Goal: Check status: Check status

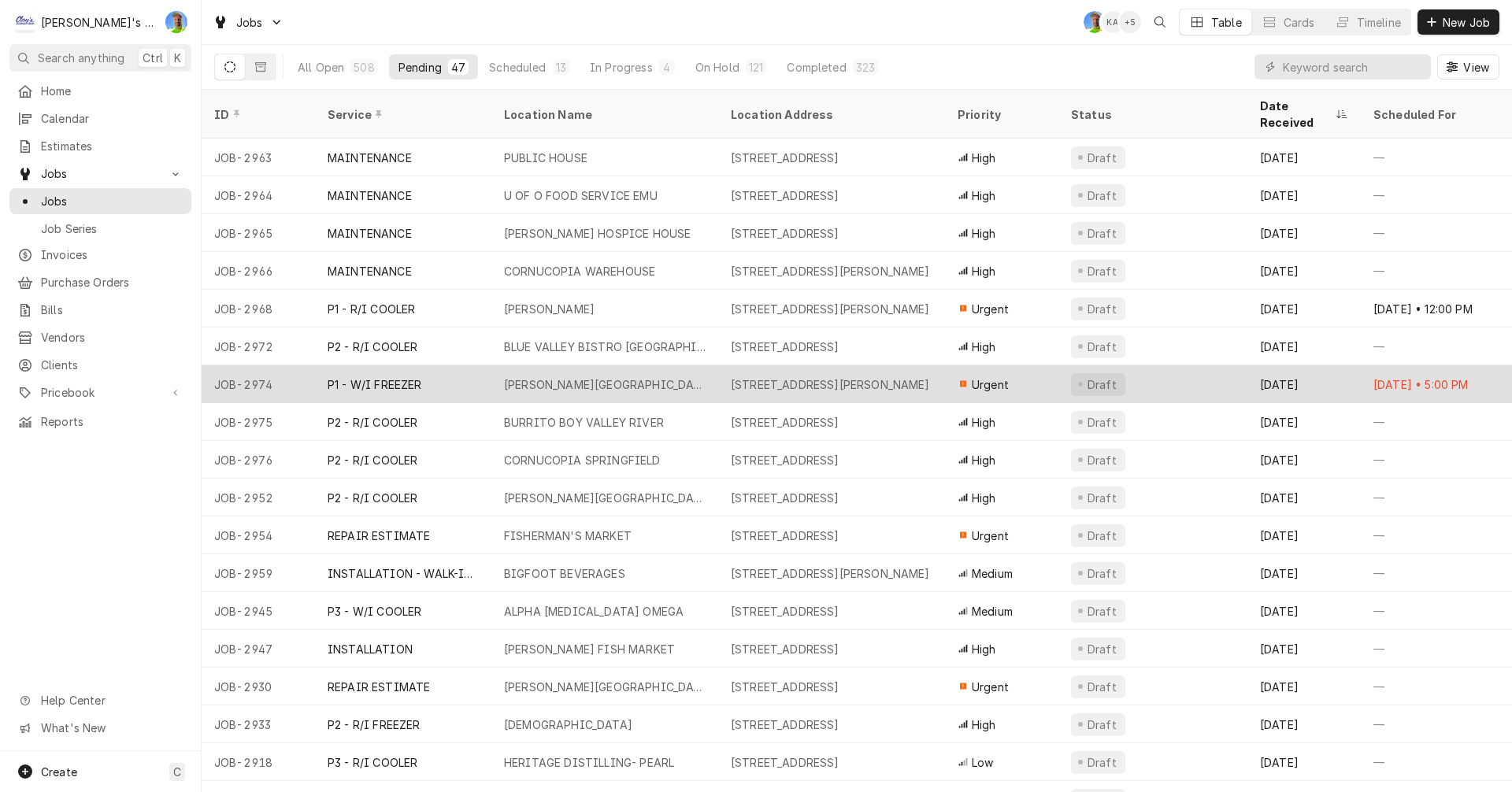
click at [696, 365] on div "[PERSON_NAME][GEOGRAPHIC_DATA]" at bounding box center [604, 384] width 226 height 38
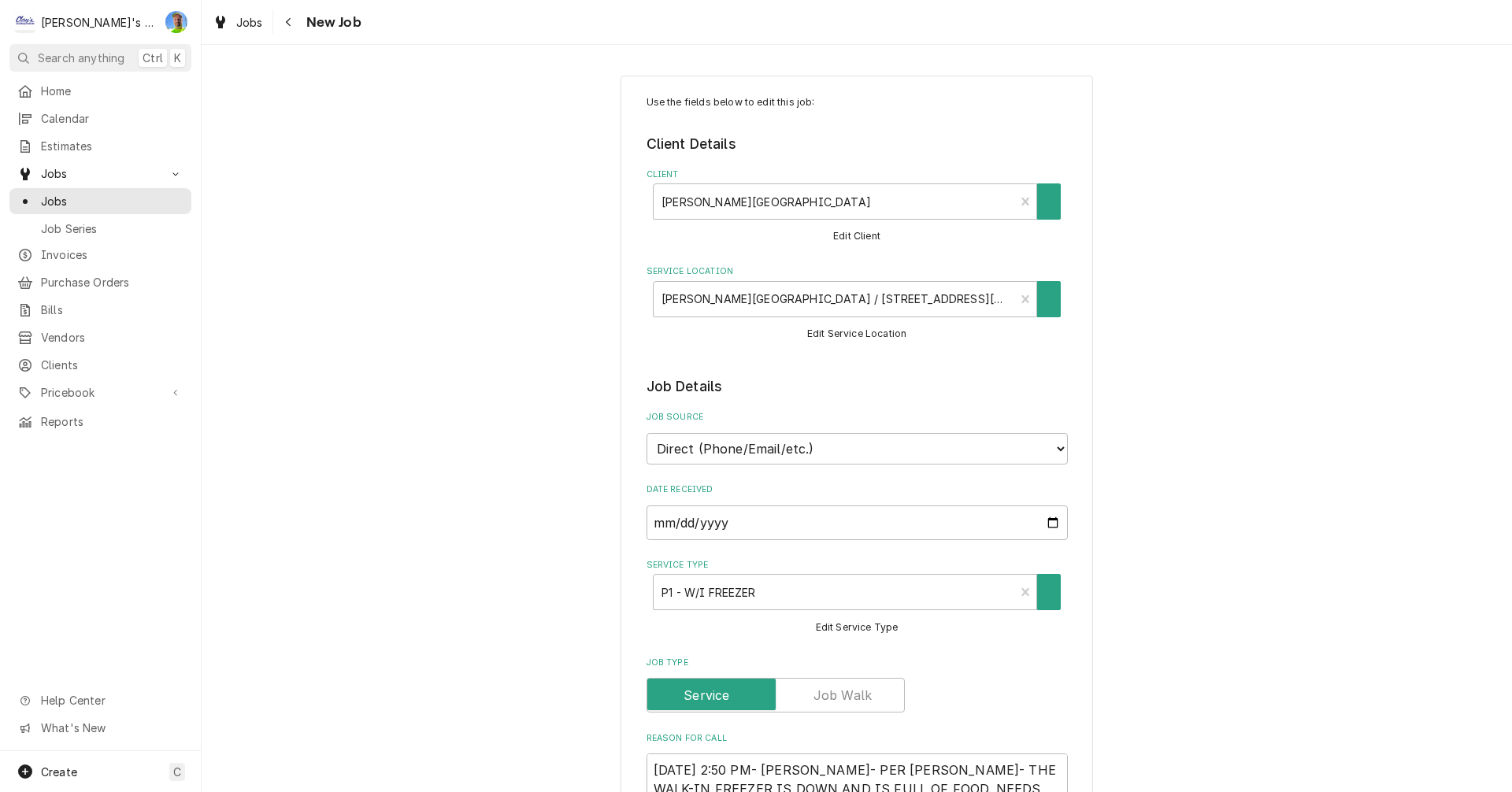
type textarea "x"
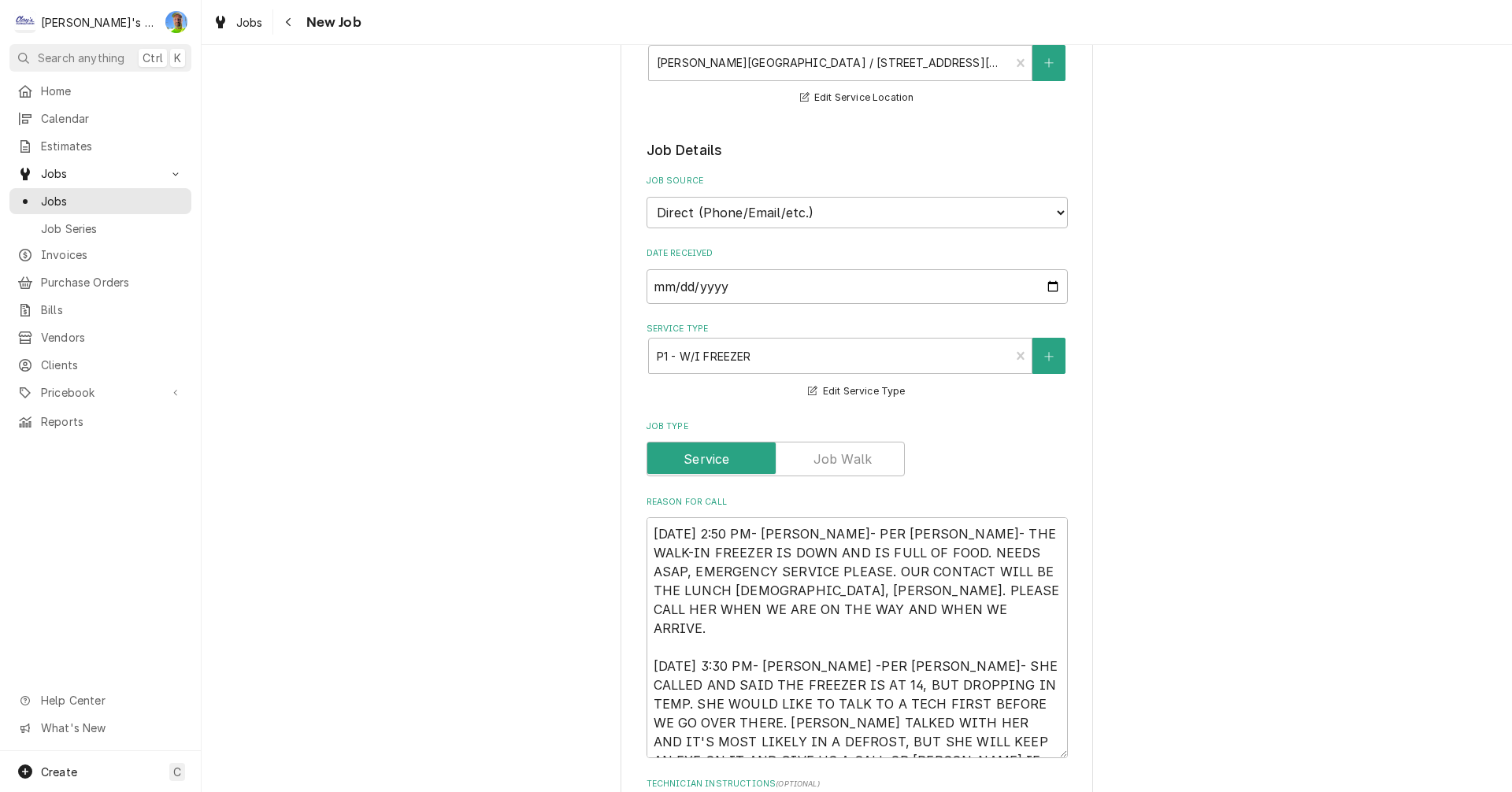
scroll to position [158, 0]
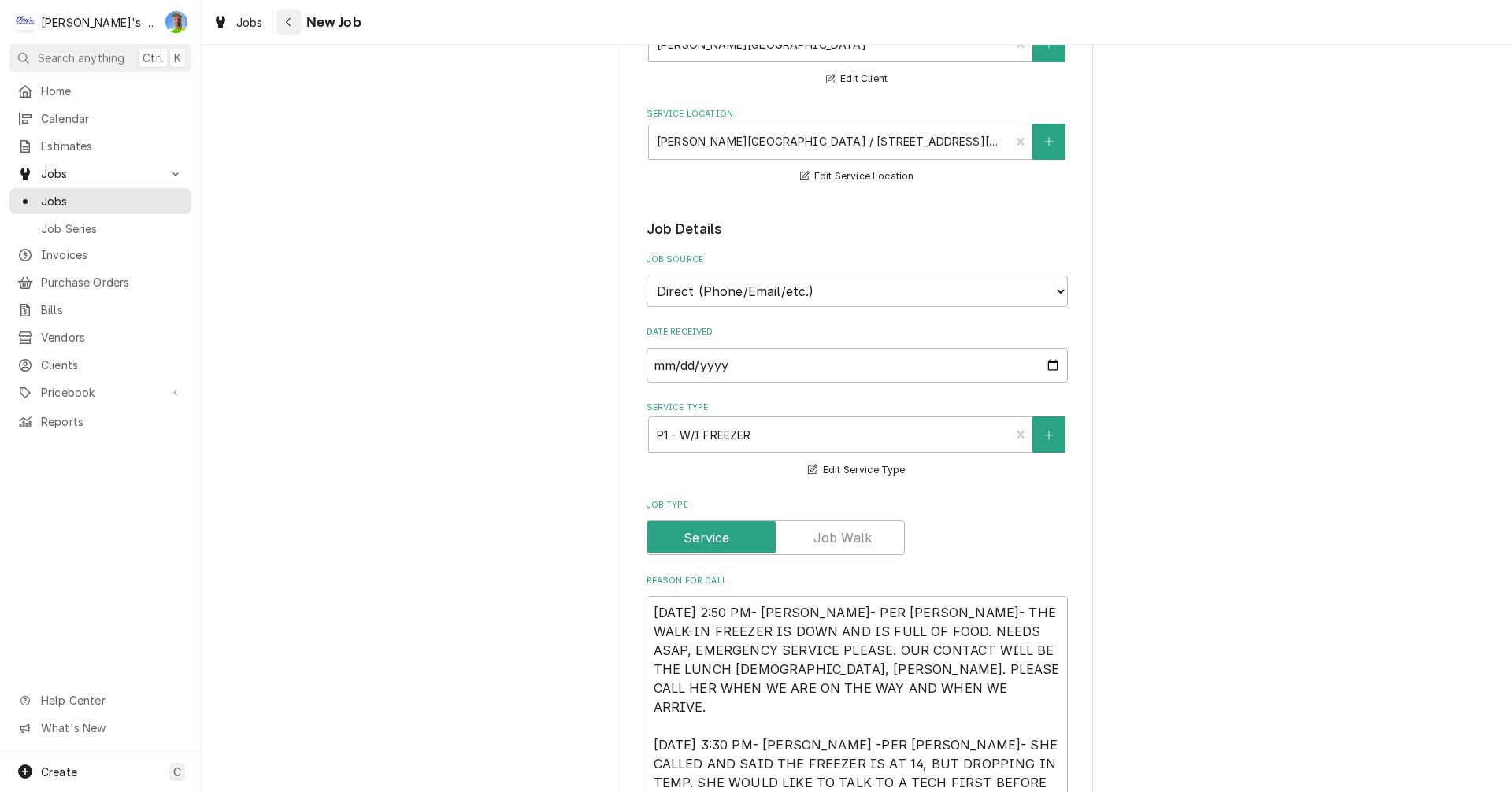
click at [291, 30] on button "Navigate back" at bounding box center [289, 22] width 25 height 25
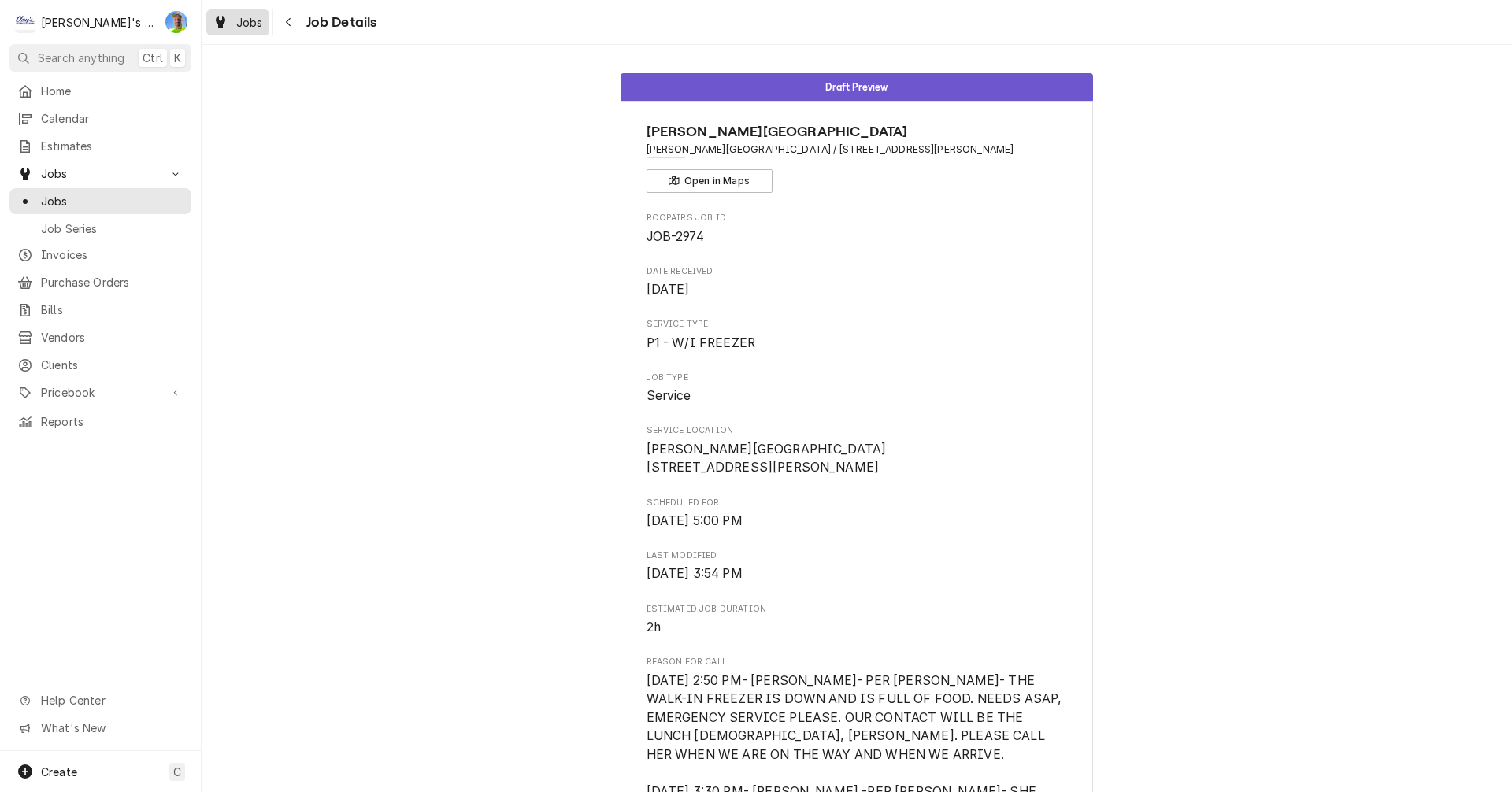
click at [243, 23] on span "Jobs" at bounding box center [250, 22] width 27 height 16
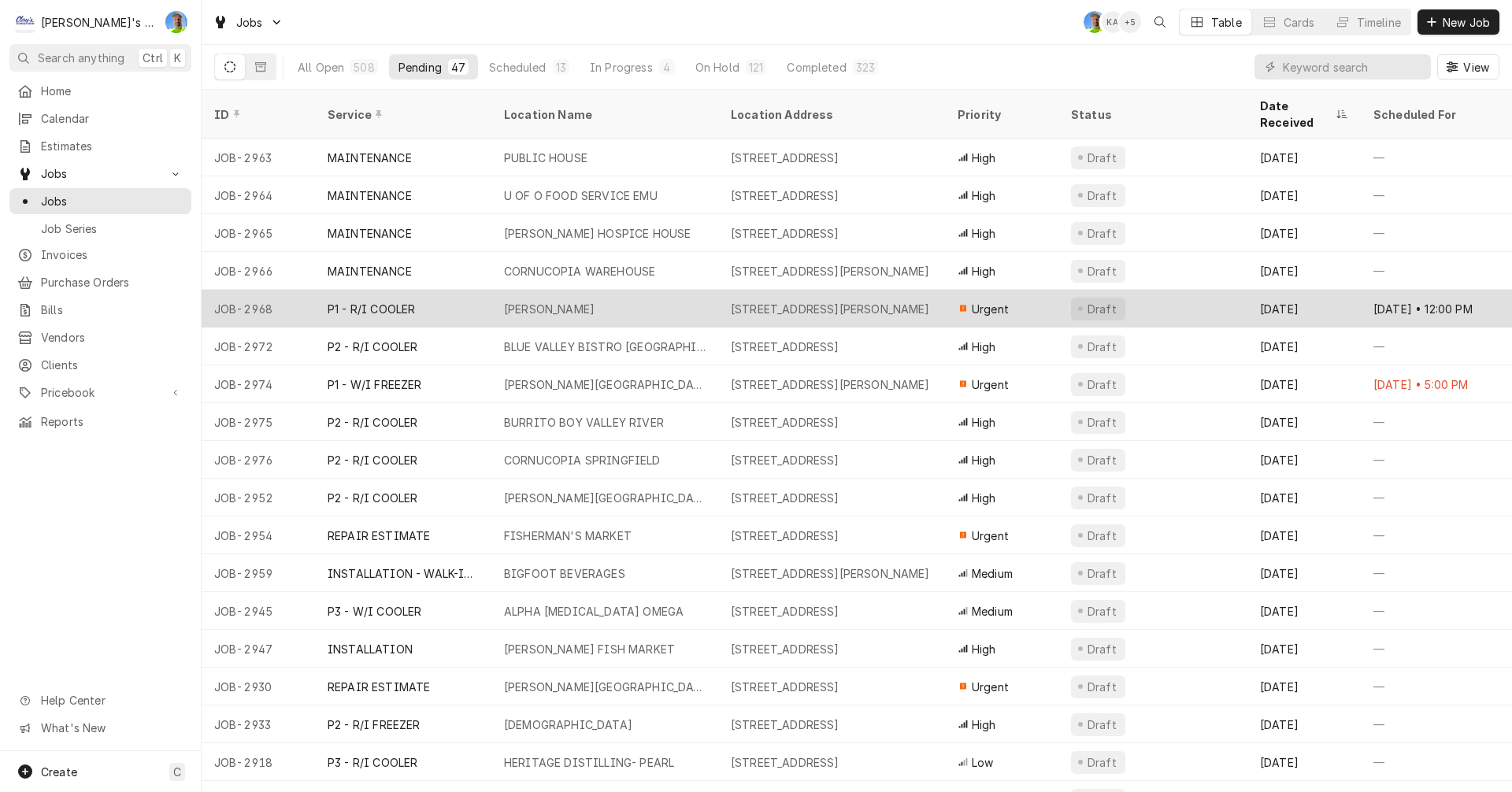
click at [443, 291] on div "P1 - R/I COOLER" at bounding box center [403, 309] width 176 height 38
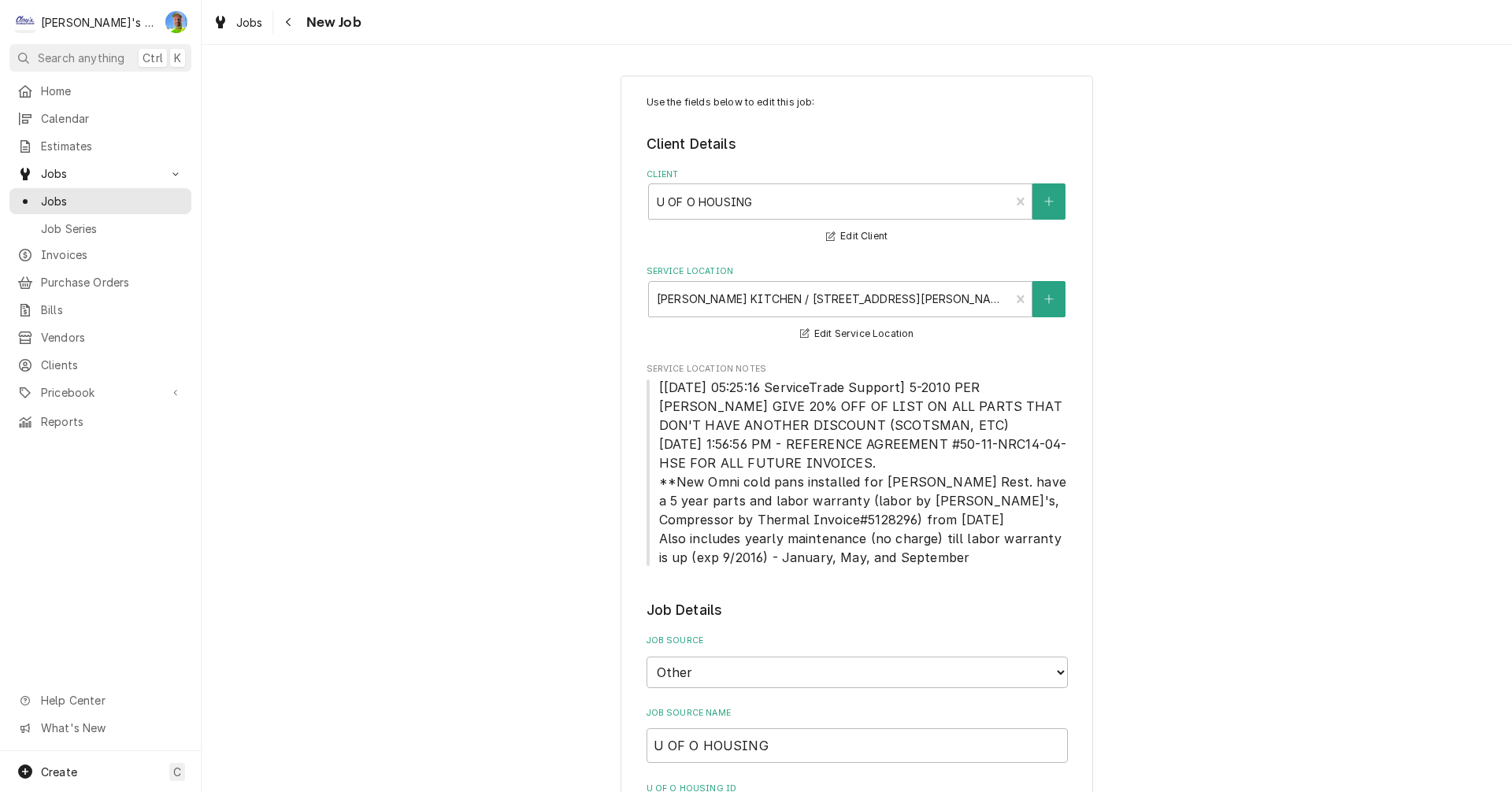
type textarea "x"
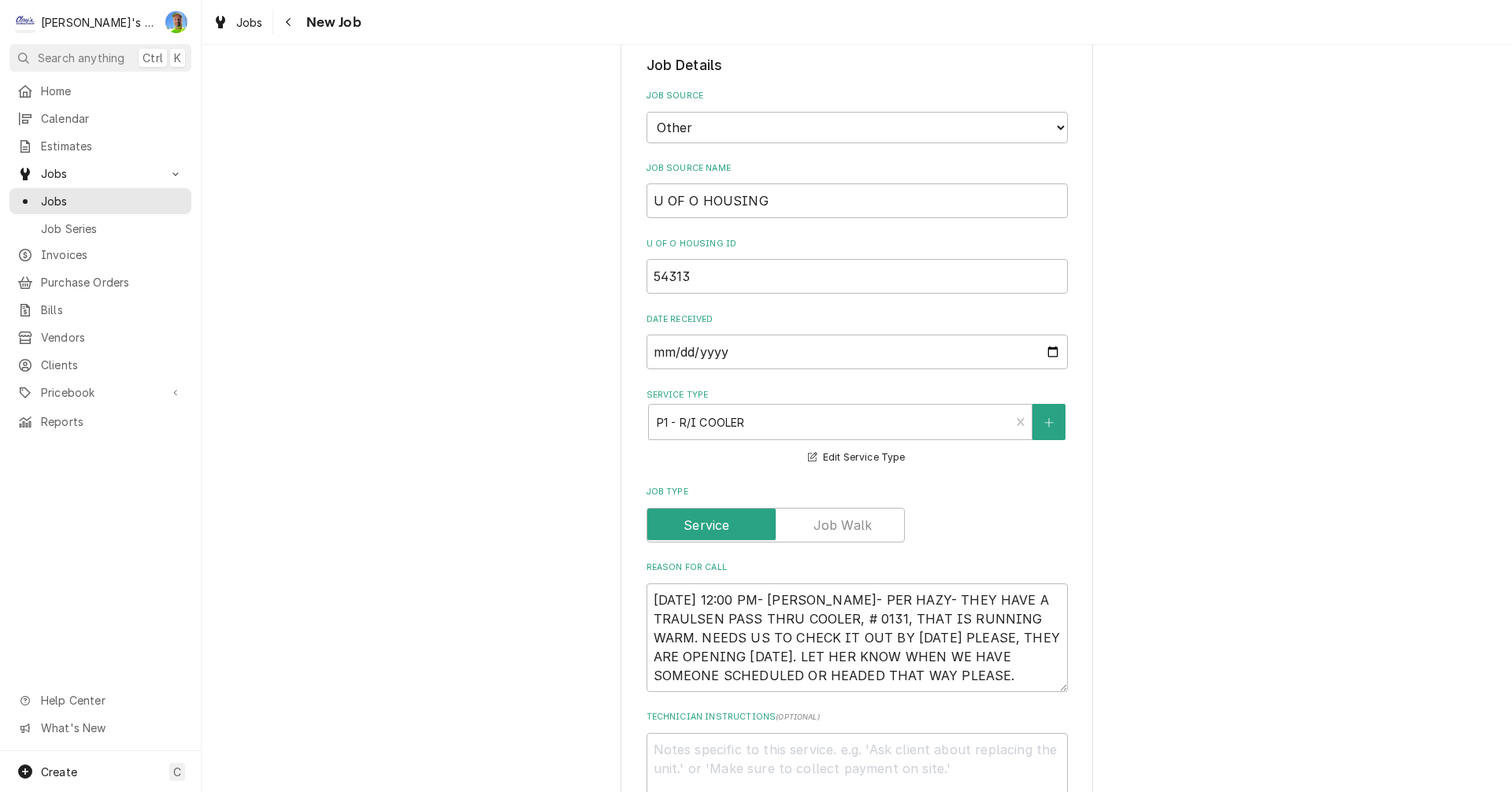
scroll to position [551, 0]
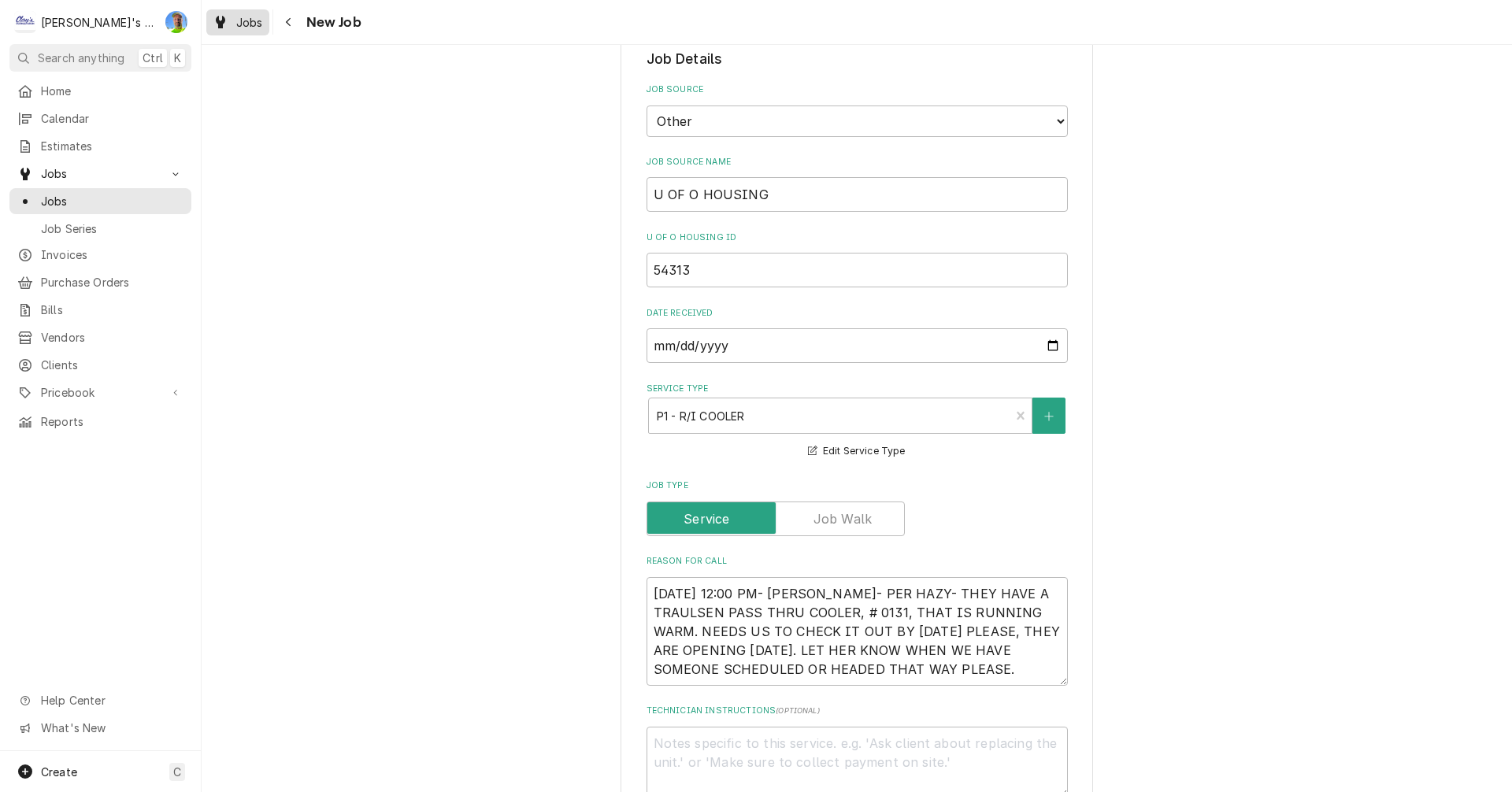
click at [248, 26] on span "Jobs" at bounding box center [250, 22] width 27 height 16
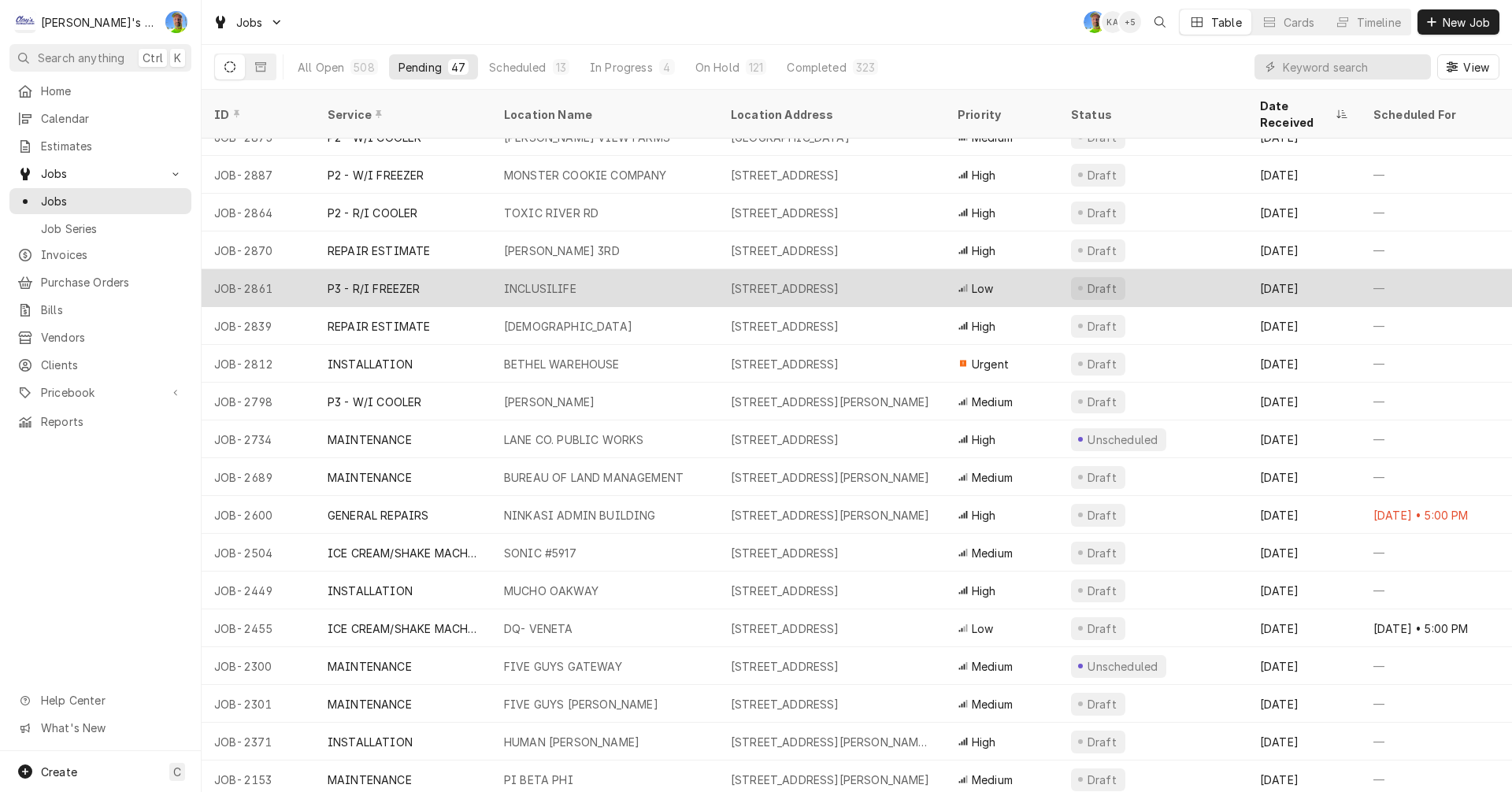
scroll to position [926, 0]
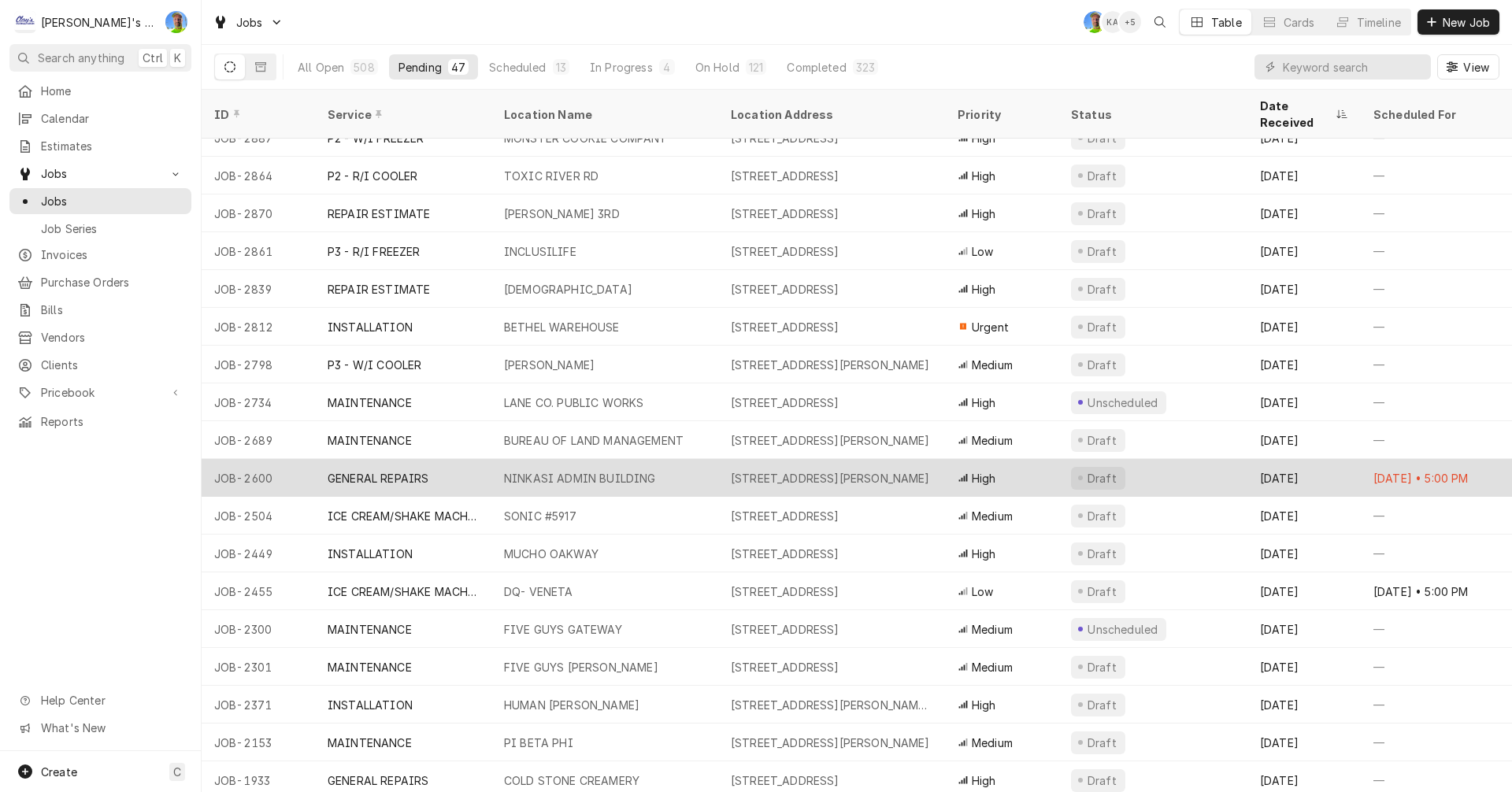
click at [433, 463] on div "GENERAL REPAIRS" at bounding box center [403, 478] width 176 height 38
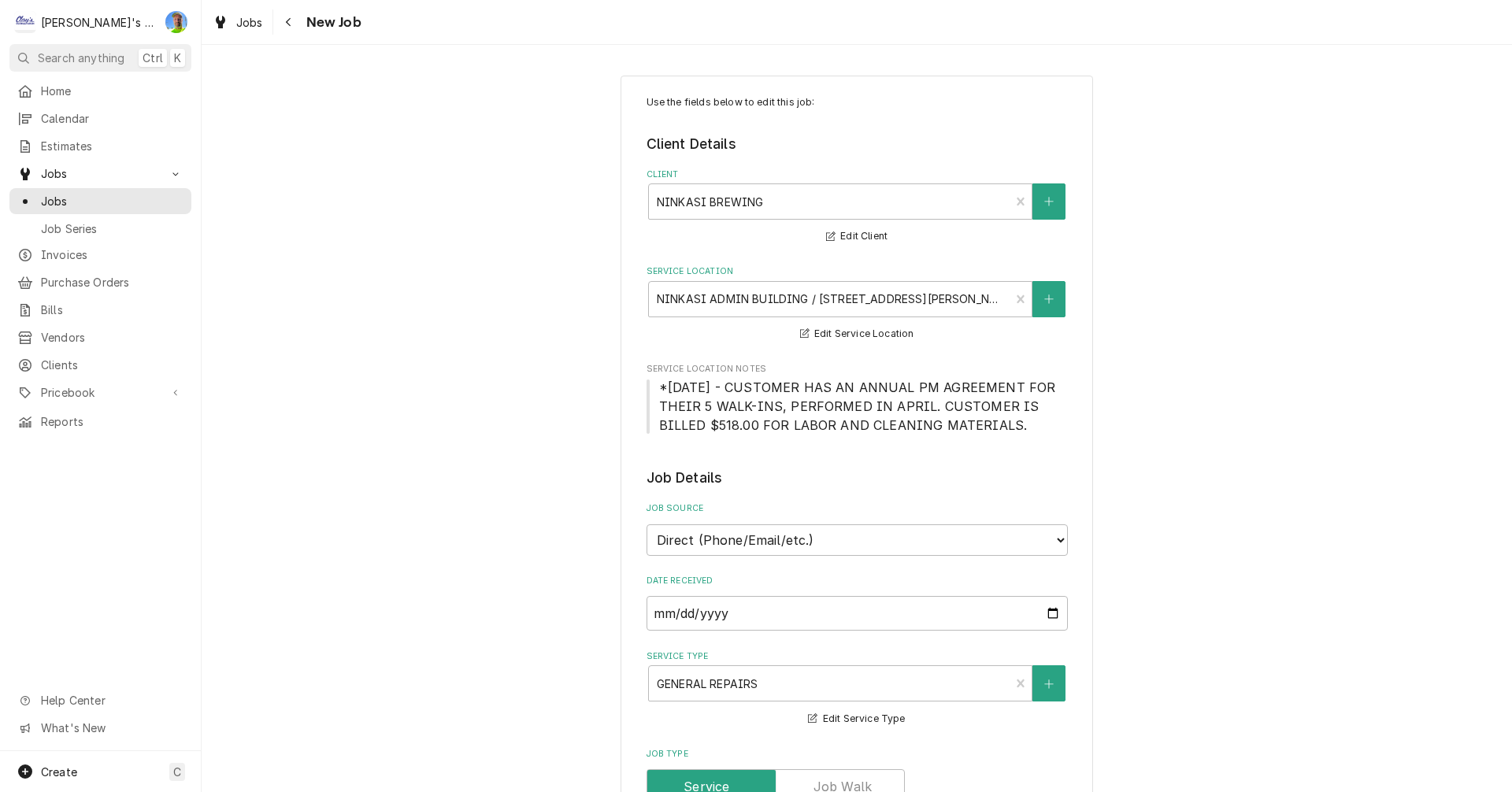
type textarea "x"
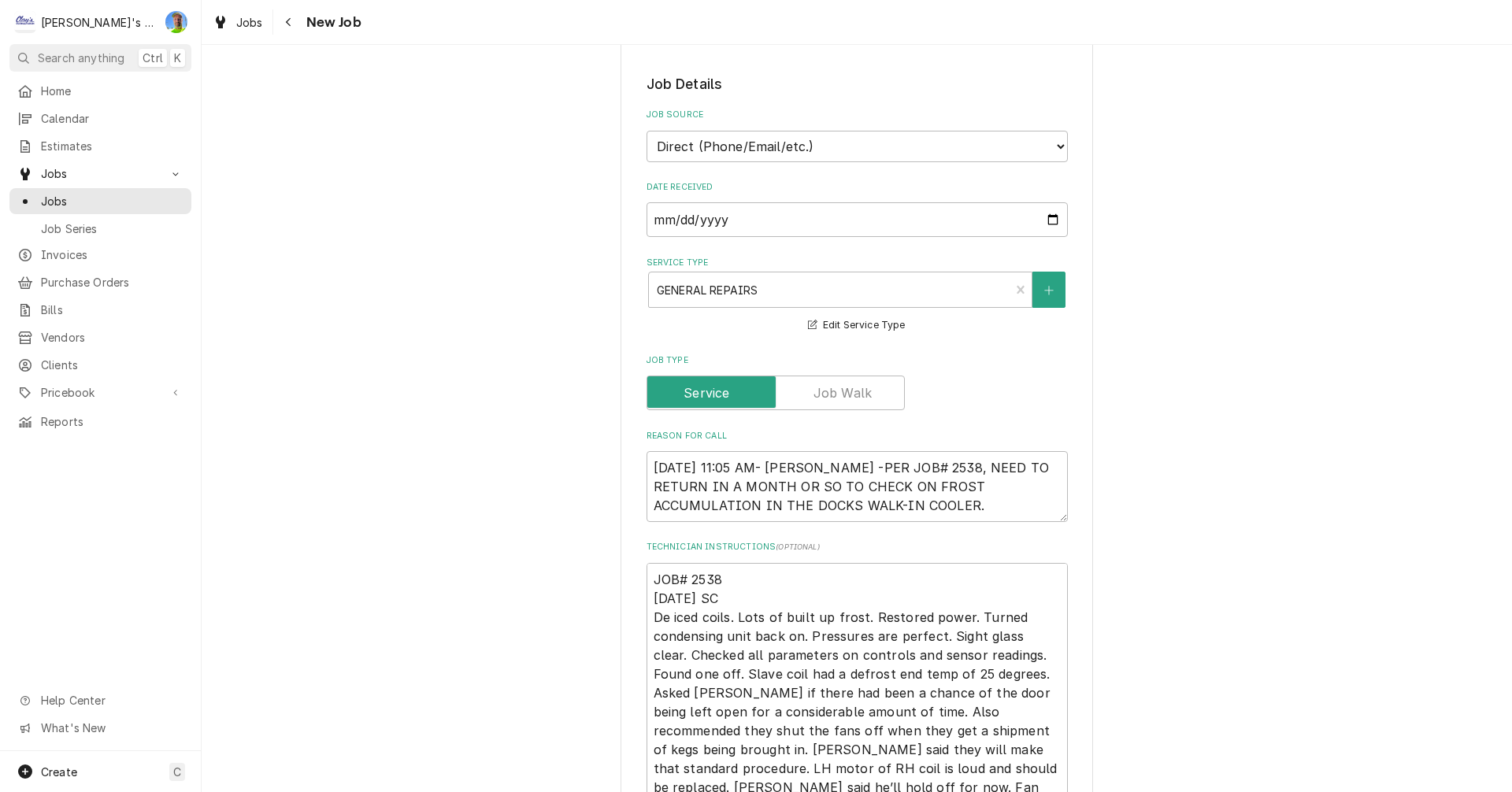
scroll to position [473, 0]
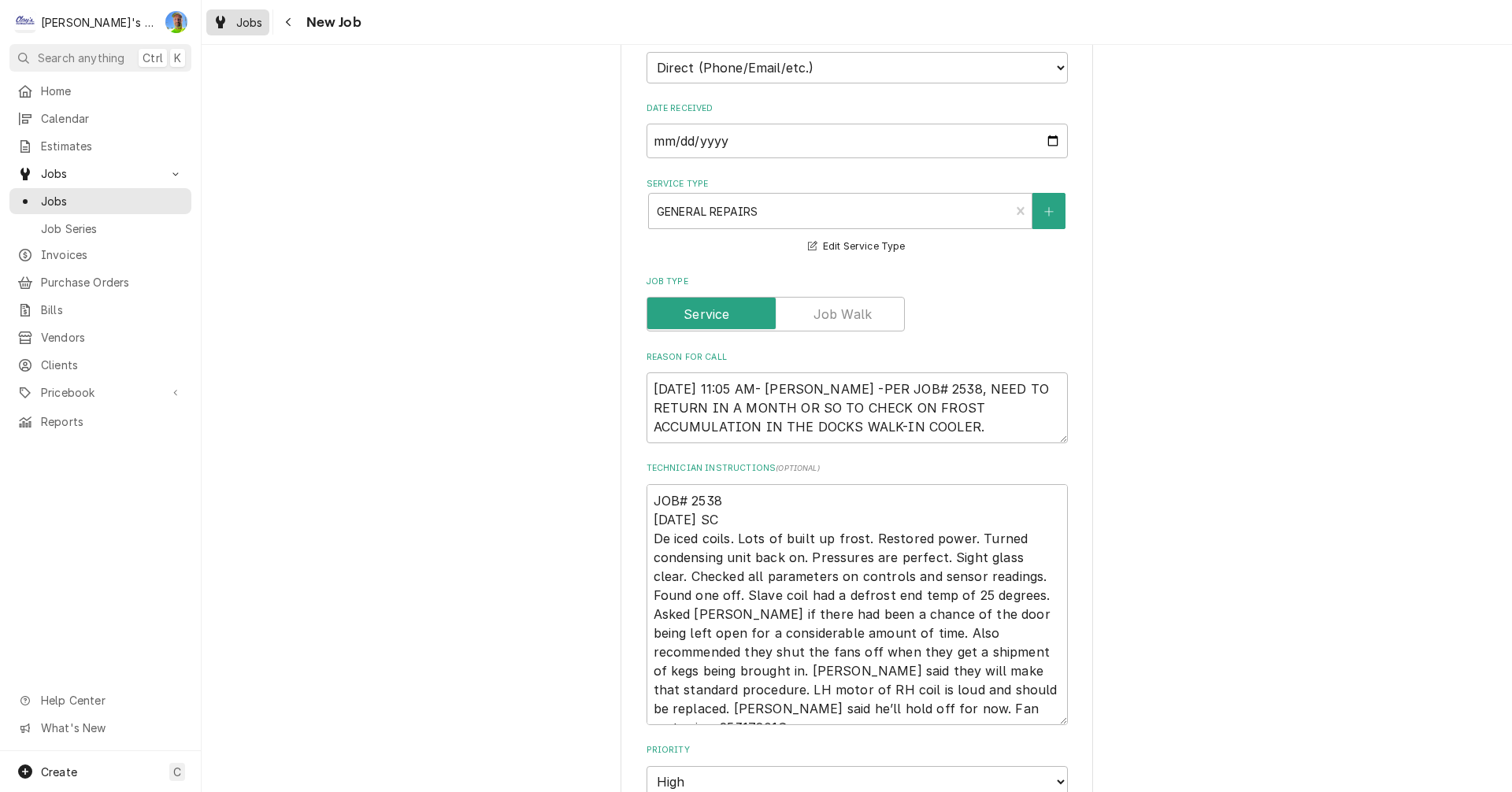
click at [232, 11] on link "Jobs" at bounding box center [237, 22] width 63 height 26
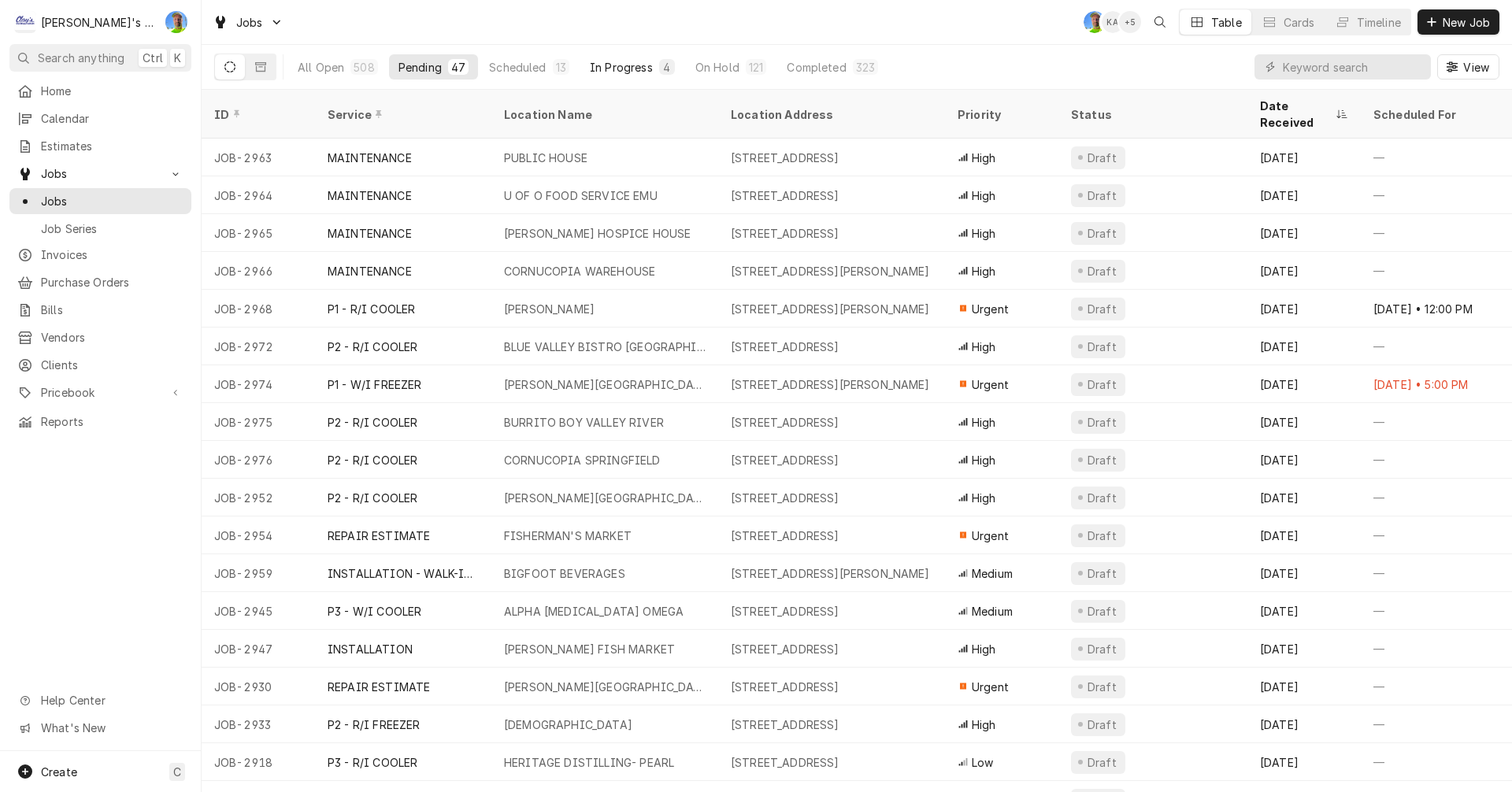
click at [611, 61] on div "In Progress" at bounding box center [621, 67] width 63 height 16
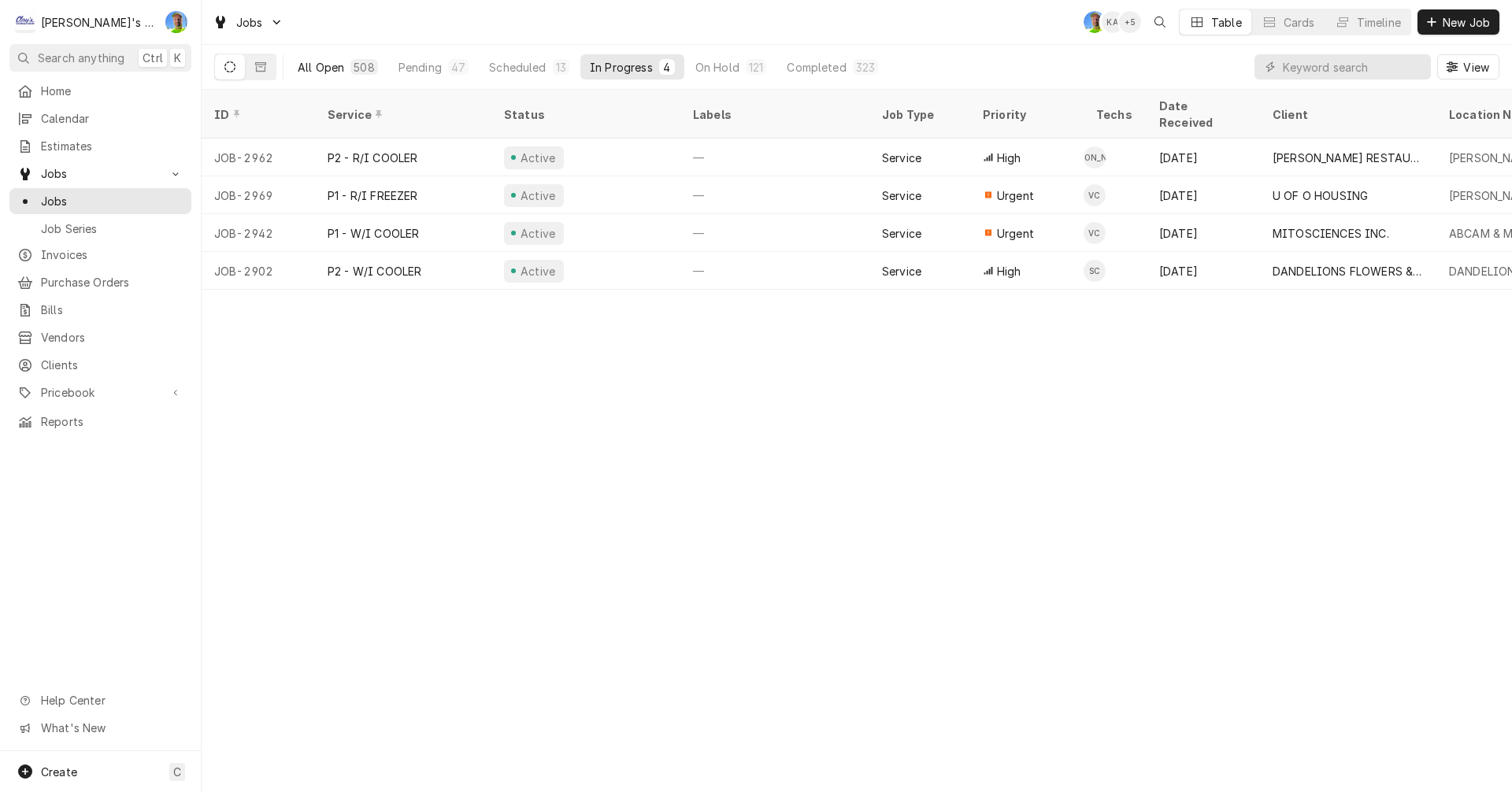
click at [320, 69] on div "All Open" at bounding box center [321, 67] width 47 height 16
